Goal: Task Accomplishment & Management: Use online tool/utility

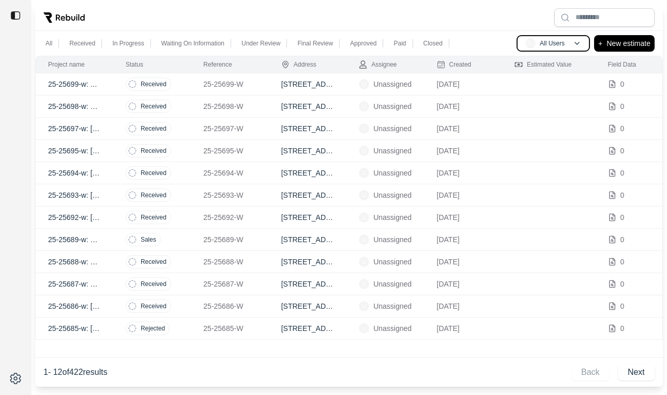
click at [551, 51] on button "AU All Users" at bounding box center [552, 43] width 73 height 17
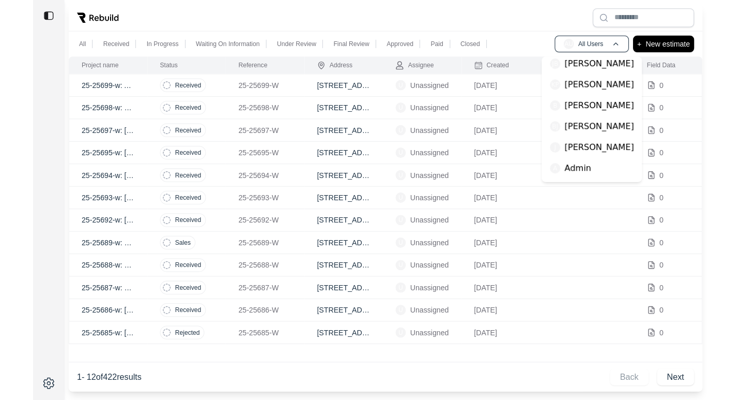
scroll to position [47, 0]
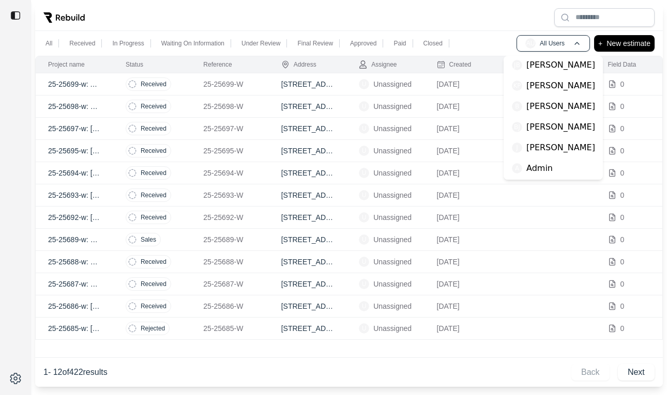
click at [545, 154] on p "[PERSON_NAME]" at bounding box center [560, 148] width 69 height 12
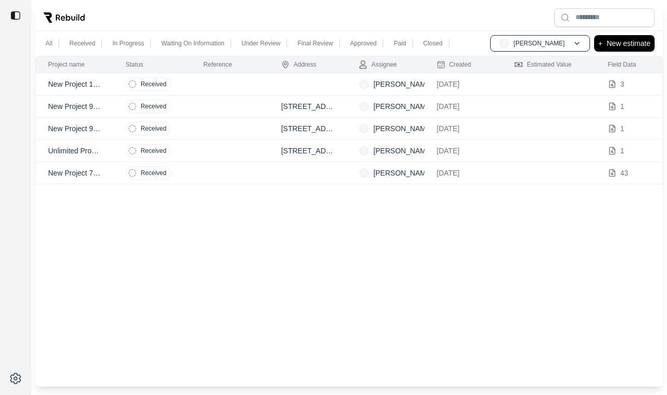
click at [295, 85] on td at bounding box center [308, 84] width 78 height 22
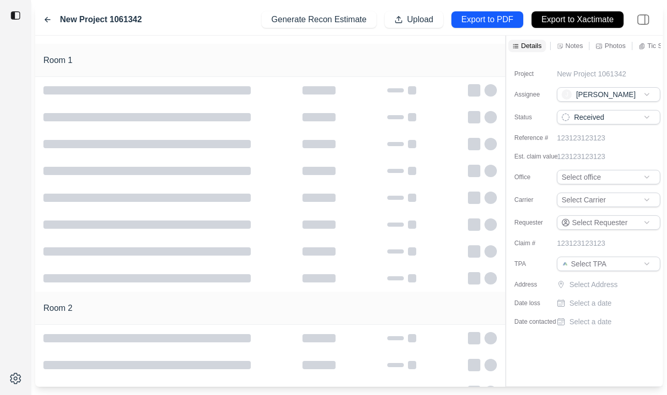
click at [45, 20] on icon at bounding box center [47, 20] width 5 height 5
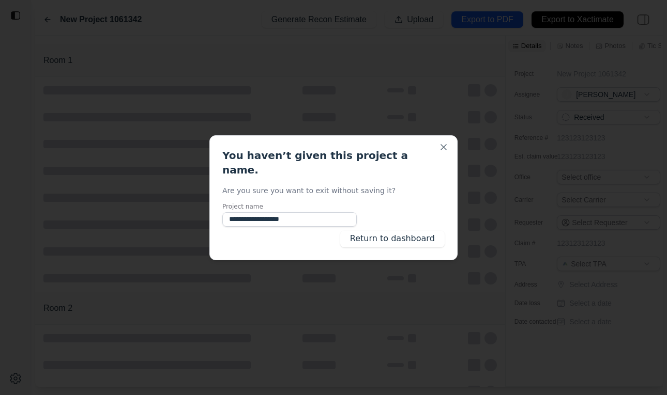
click at [422, 222] on div "**********" at bounding box center [333, 197] width 248 height 125
click at [420, 231] on button "Return to dashboard" at bounding box center [392, 239] width 104 height 17
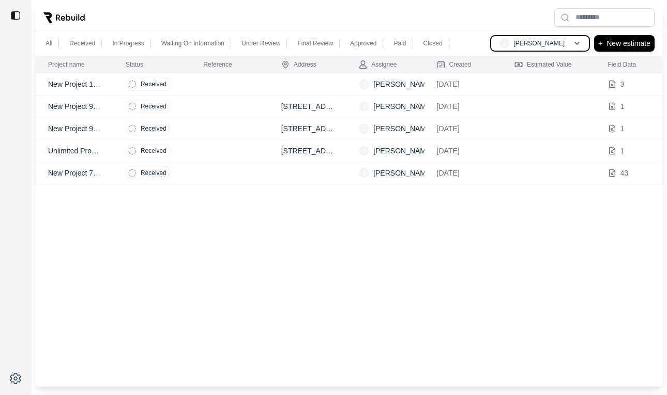
click at [509, 44] on span "J" at bounding box center [504, 43] width 10 height 10
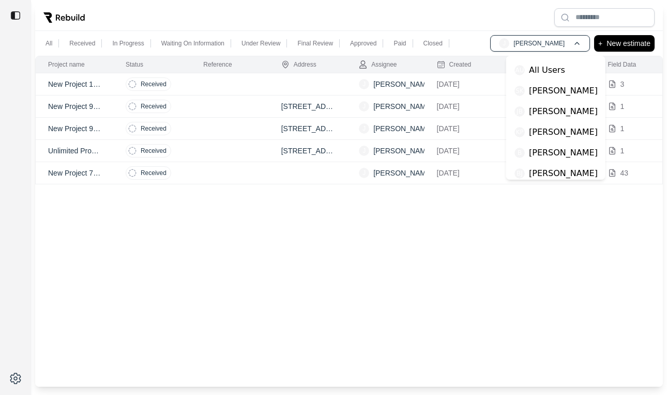
click at [525, 63] on div "AU All Users" at bounding box center [555, 70] width 91 height 21
click at [554, 77] on div "AU All Users" at bounding box center [555, 70] width 91 height 21
click at [544, 72] on p "All Users" at bounding box center [547, 70] width 36 height 12
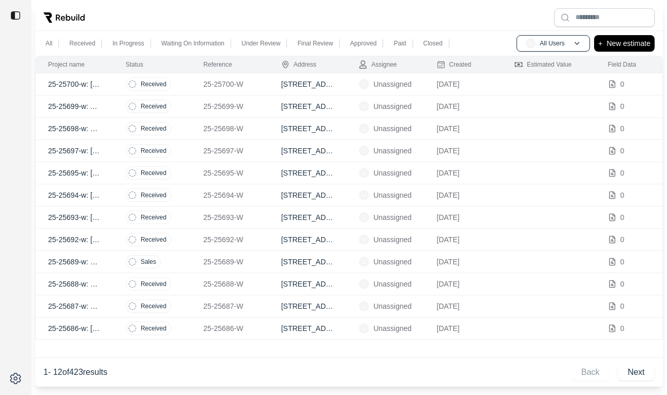
drag, startPoint x: 3, startPoint y: 21, endPoint x: 3, endPoint y: 0, distance: 21.2
click at [3, 20] on div at bounding box center [15, 15] width 31 height 23
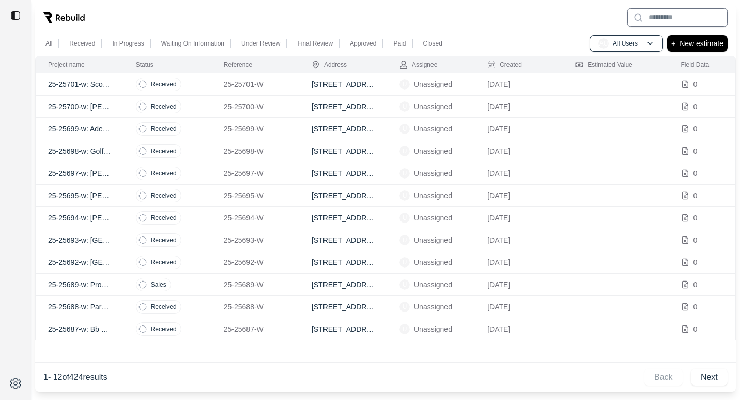
click at [666, 17] on input "text" at bounding box center [678, 17] width 100 height 19
type input "*"
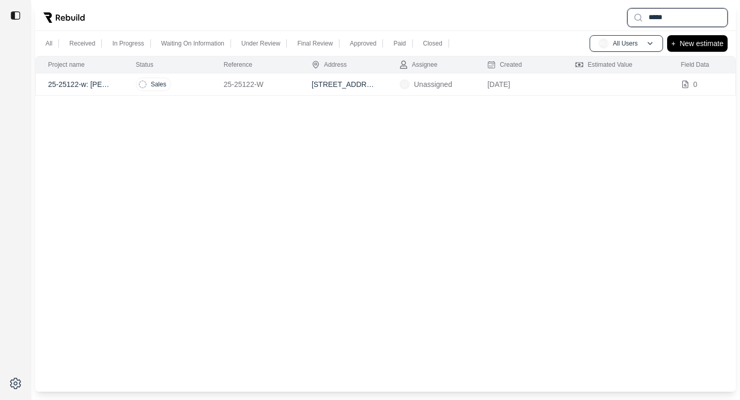
type input "*****"
click at [117, 89] on td "25-25122-w: [PERSON_NAME]" at bounding box center [80, 84] width 88 height 22
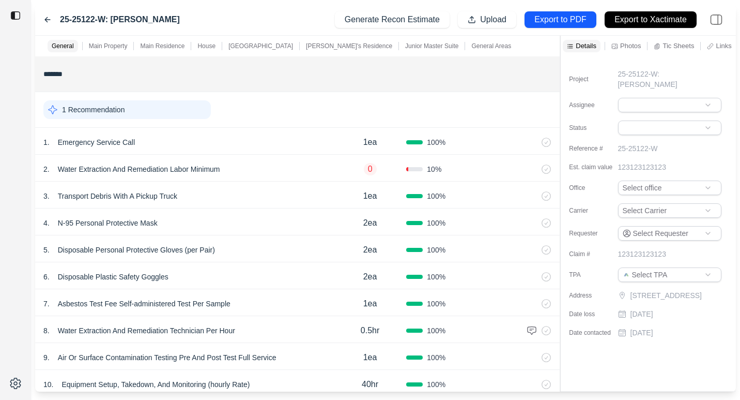
click at [666, 47] on p "Tic Sheets" at bounding box center [679, 45] width 32 height 9
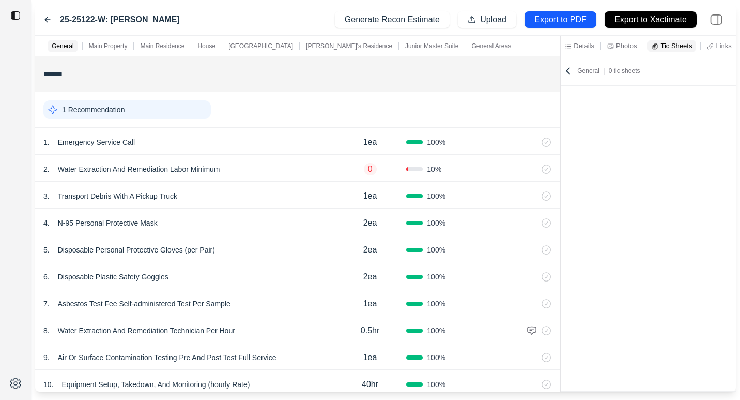
scroll to position [0, 86]
click at [666, 47] on p "Notes" at bounding box center [677, 45] width 18 height 9
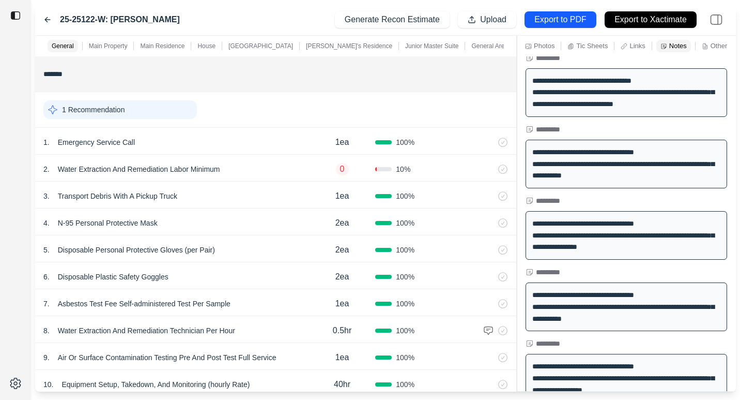
scroll to position [0, 38]
click at [514, 252] on div "**********" at bounding box center [385, 214] width 701 height 356
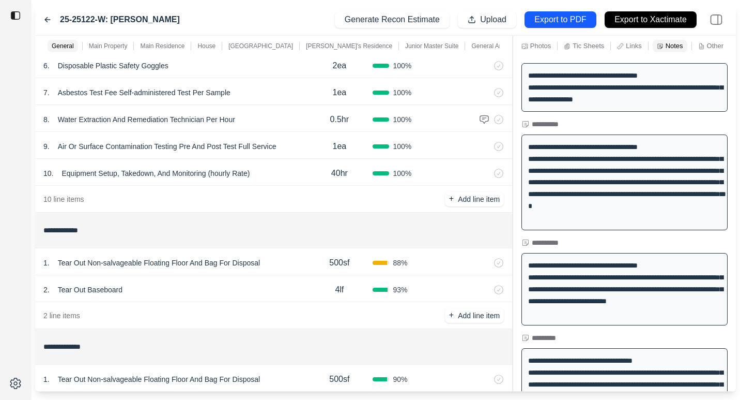
scroll to position [216, 0]
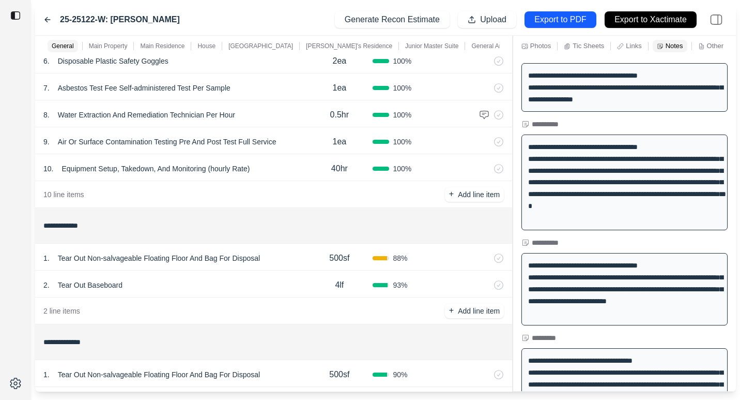
click at [297, 265] on div "1 . Tear Out Non-salvageable Floating Floor And Bag For Disposal" at bounding box center [174, 258] width 263 height 14
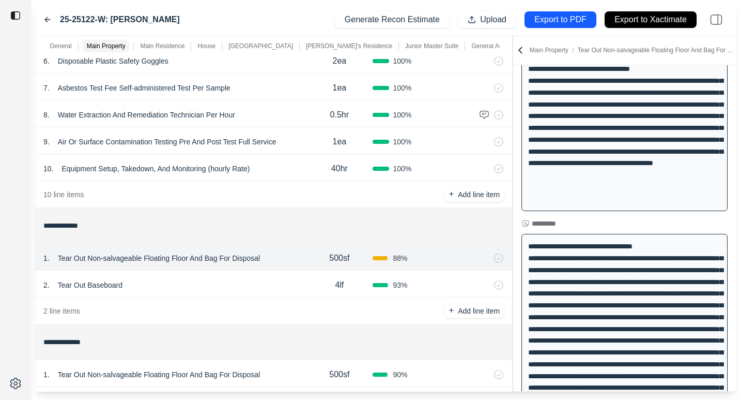
scroll to position [2911, 0]
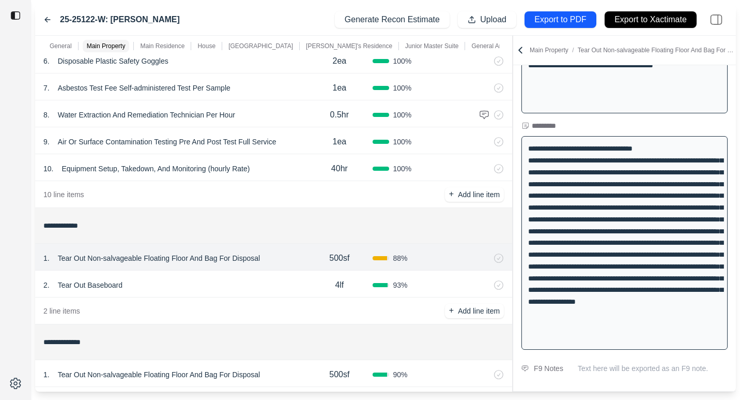
click at [235, 283] on div "2 . Tear Out Baseboard" at bounding box center [174, 285] width 263 height 14
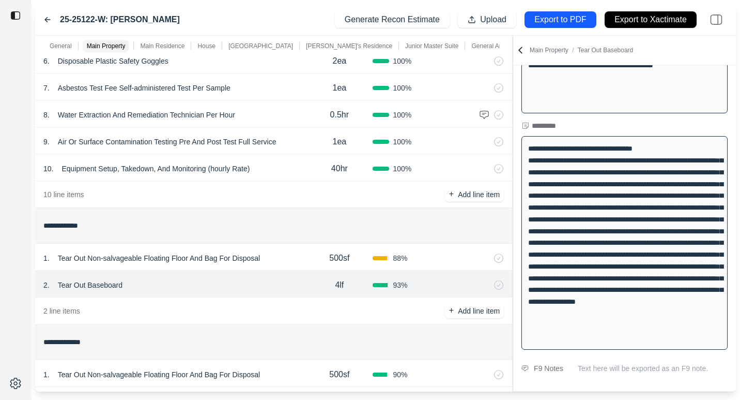
click at [297, 267] on div "1 . Tear Out Non-salvageable Floating Floor And Bag For Disposal 500sf 88 %" at bounding box center [273, 256] width 477 height 27
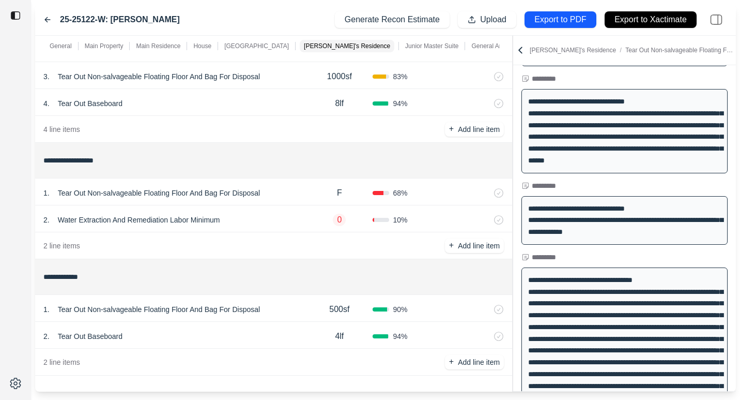
scroll to position [1113, 0]
drag, startPoint x: 539, startPoint y: 255, endPoint x: 582, endPoint y: 258, distance: 43.0
click at [582, 258] on h1 "*********" at bounding box center [624, 257] width 223 height 12
click at [175, 272] on input "**********" at bounding box center [273, 276] width 461 height 19
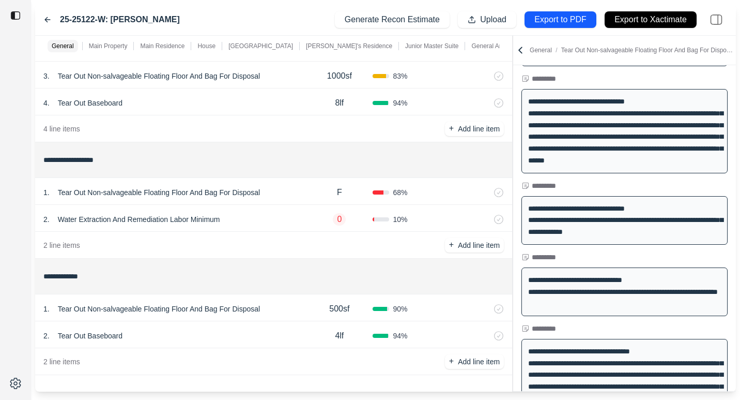
click at [255, 233] on div "2 line items + Add line item" at bounding box center [273, 245] width 477 height 27
click at [266, 332] on div "2 . Tear Out Baseboard" at bounding box center [174, 335] width 263 height 14
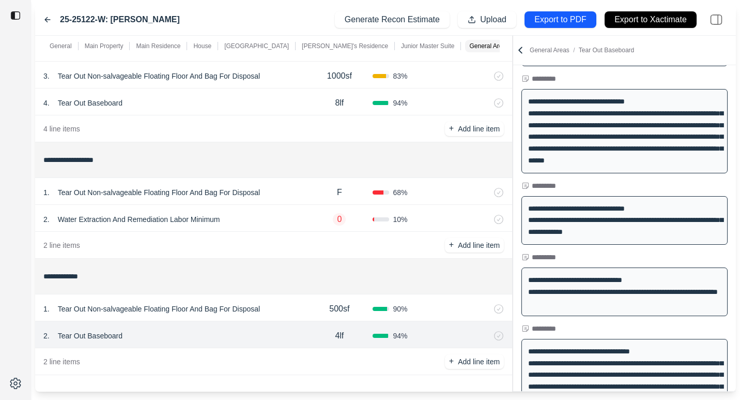
click at [288, 299] on div "1 . Tear Out Non-salvageable Floating Floor And Bag For Disposal 500sf 90 %" at bounding box center [273, 307] width 477 height 27
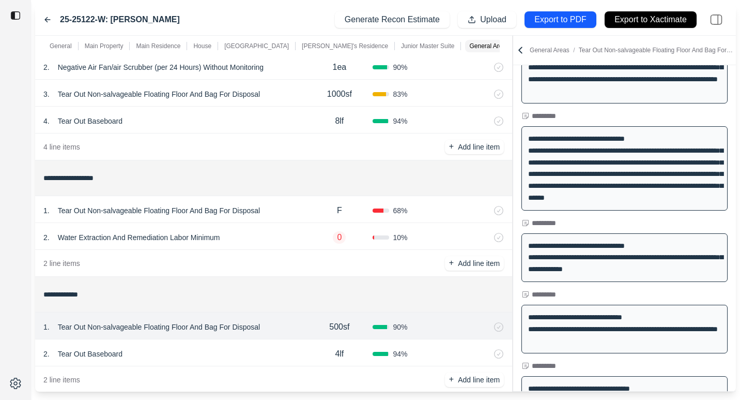
scroll to position [1094, 0]
click at [288, 236] on div "2 . Water Extraction And Remediation Labor Minimum" at bounding box center [174, 239] width 263 height 14
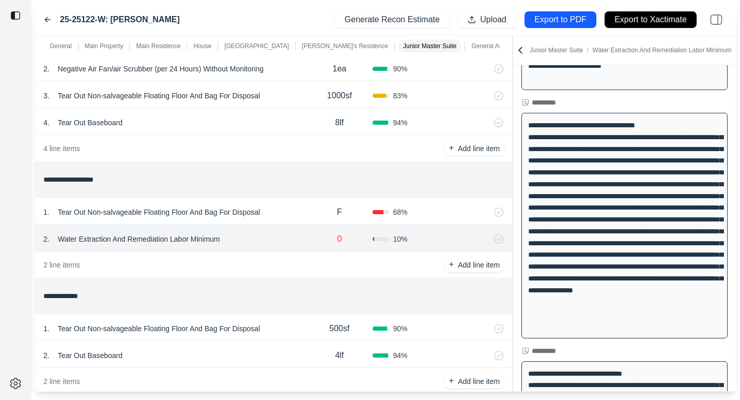
scroll to position [981, 0]
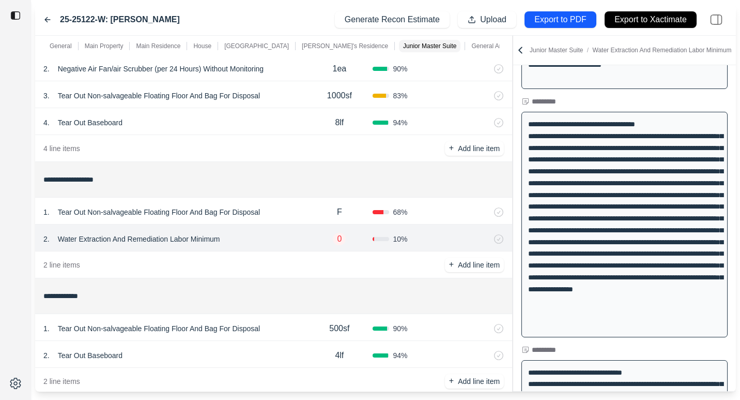
click at [48, 20] on icon at bounding box center [47, 20] width 8 height 8
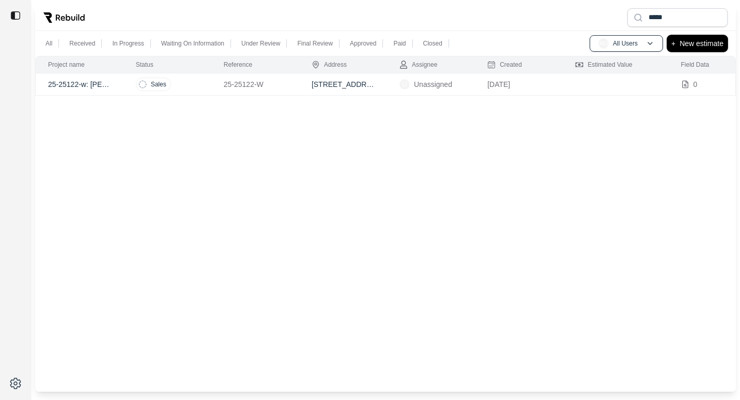
click at [666, 48] on p "New estimate" at bounding box center [702, 43] width 44 height 12
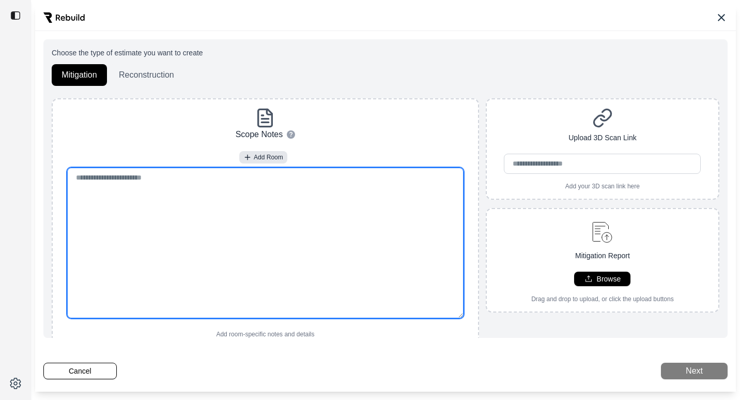
click at [250, 242] on textarea at bounding box center [265, 242] width 396 height 150
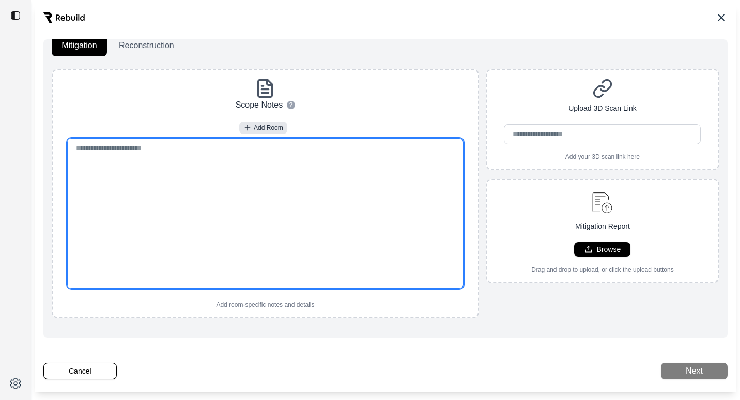
scroll to position [30, 0]
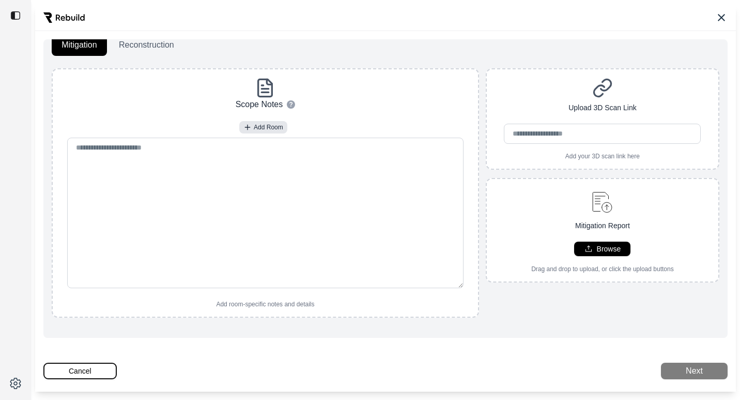
click at [79, 365] on button "Cancel" at bounding box center [79, 370] width 73 height 17
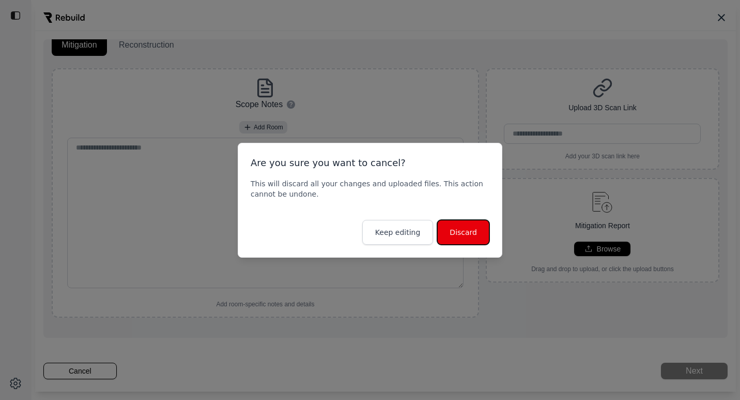
click at [458, 238] on button "Discard" at bounding box center [463, 232] width 52 height 25
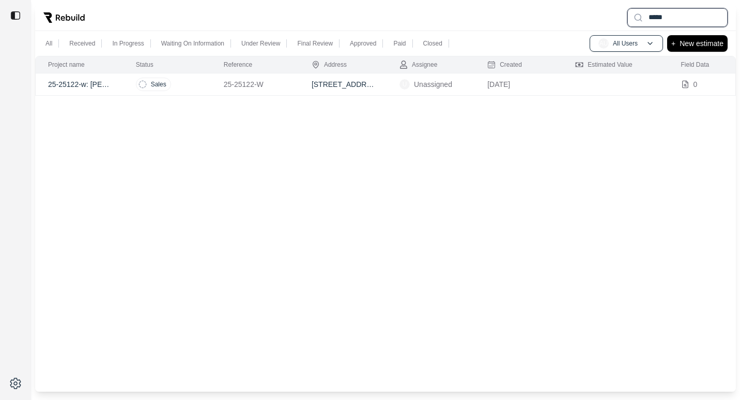
click at [666, 20] on input "*****" at bounding box center [678, 17] width 100 height 19
